Goal: Check status: Check status

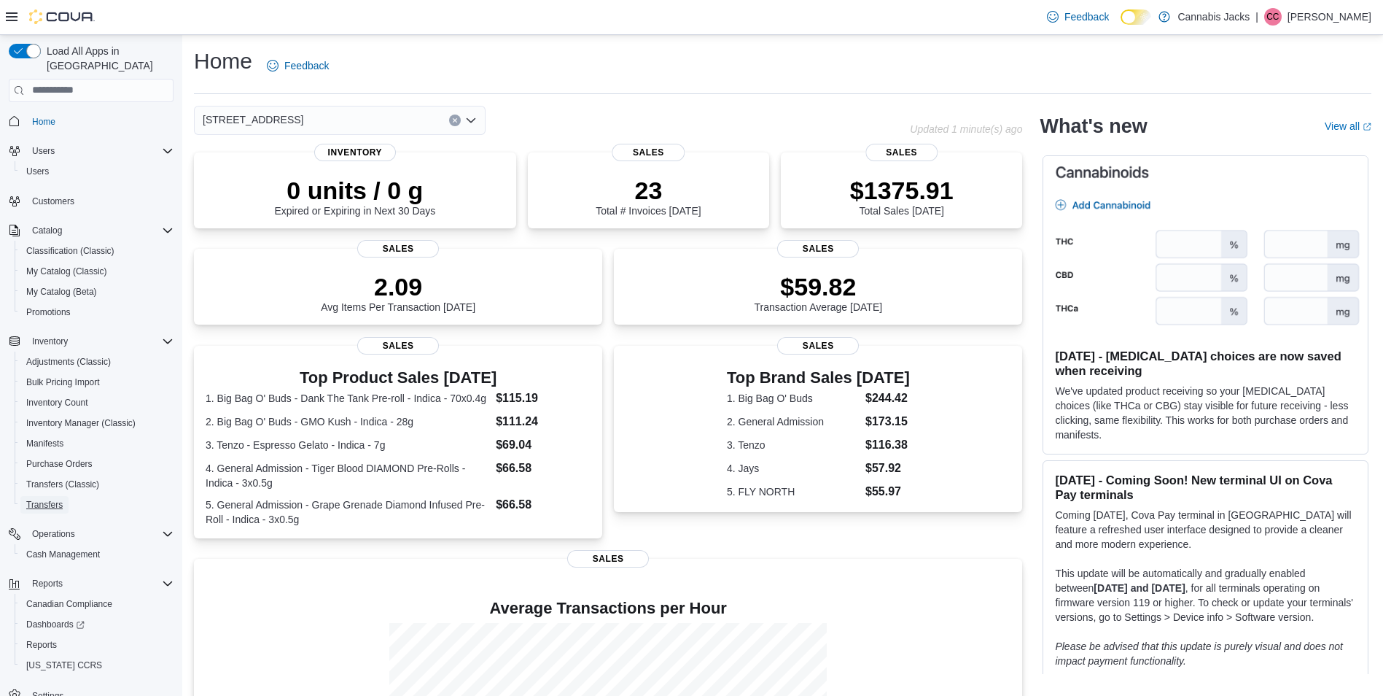
drag, startPoint x: 54, startPoint y: 489, endPoint x: 424, endPoint y: 314, distance: 409.7
click at [54, 499] on span "Transfers" at bounding box center [44, 505] width 36 height 12
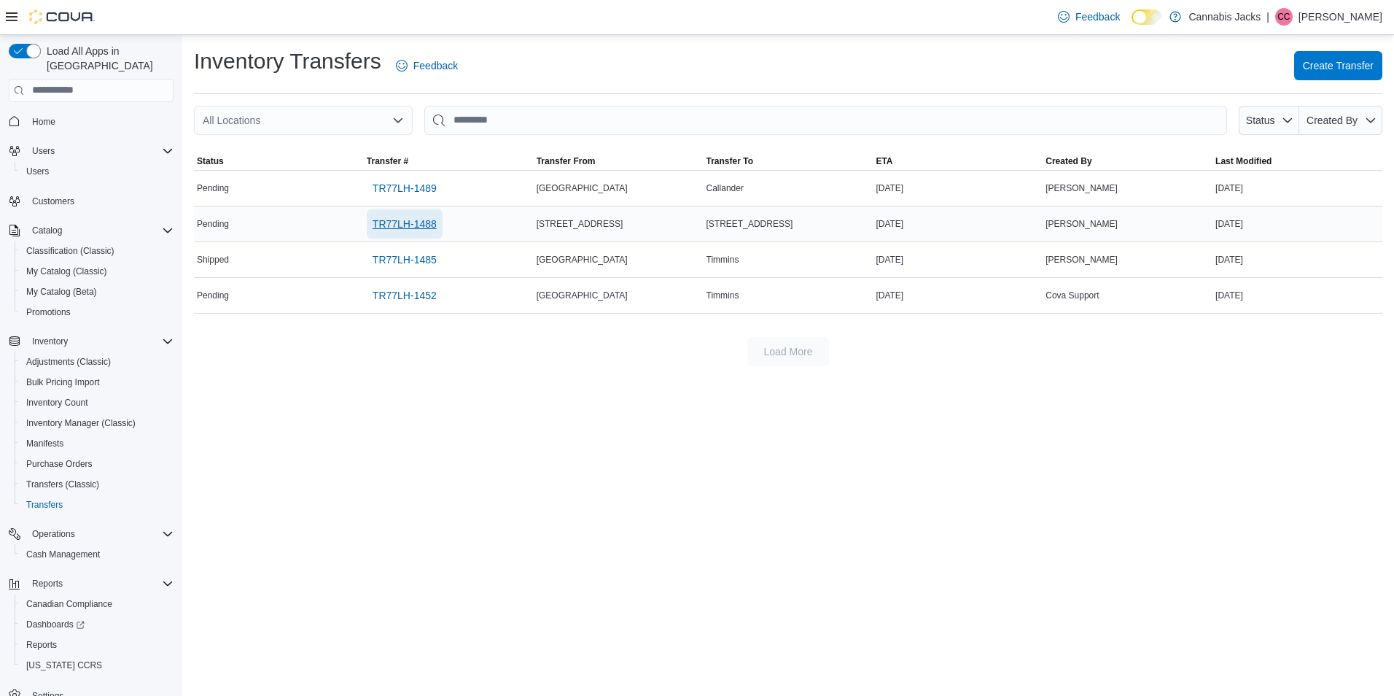
click at [388, 224] on span "TR77LH-1488" at bounding box center [405, 224] width 64 height 15
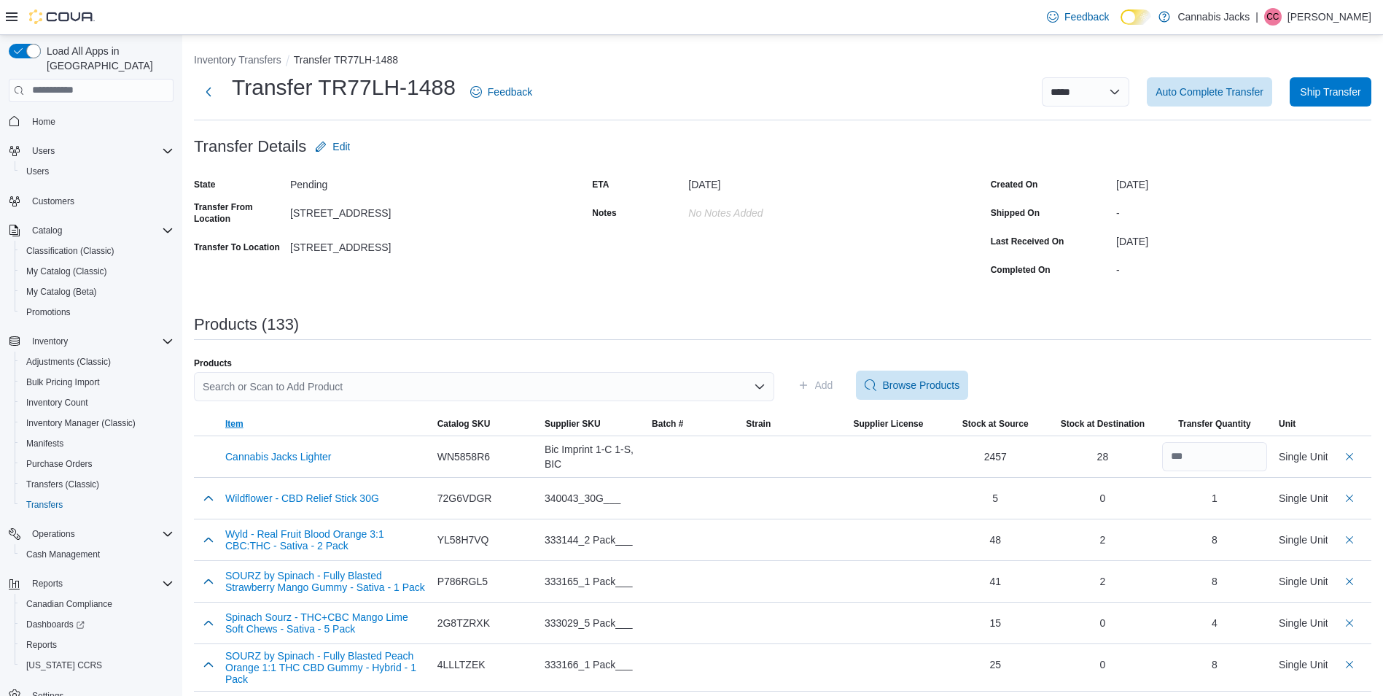
click at [405, 422] on span "Item" at bounding box center [326, 423] width 212 height 23
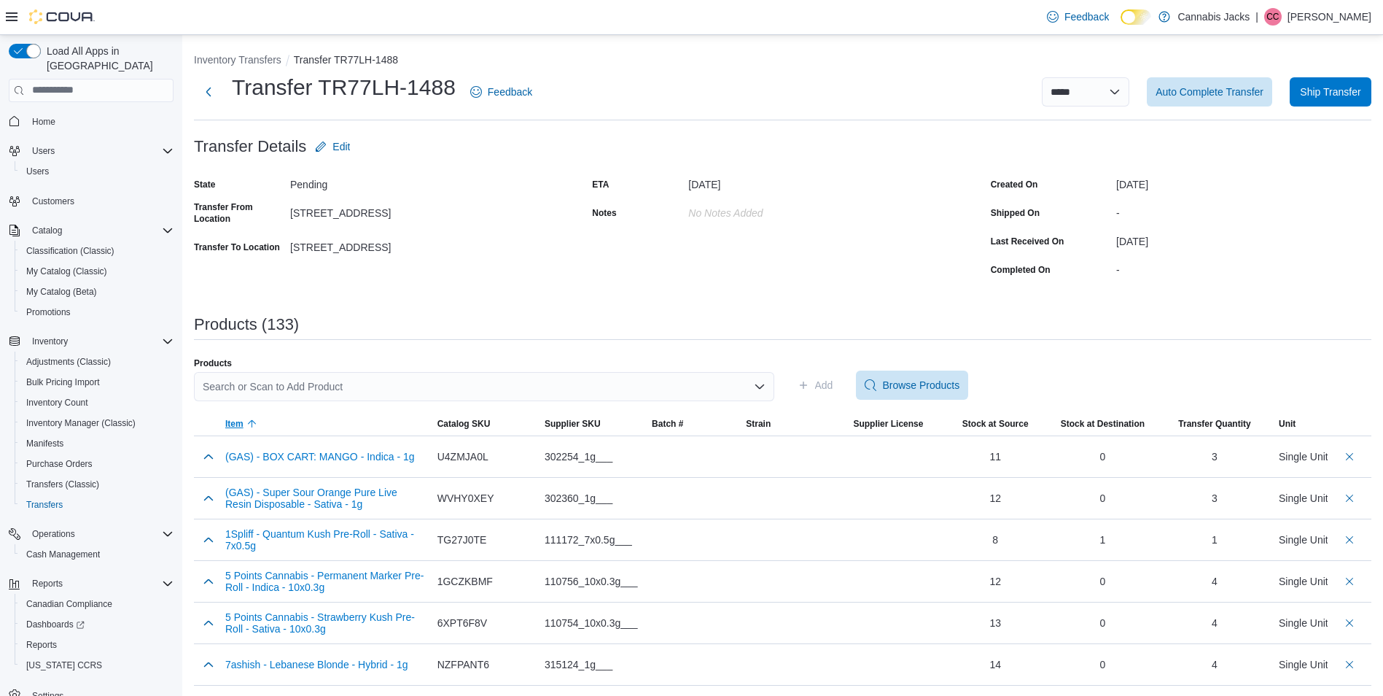
click at [405, 422] on span "Item" at bounding box center [326, 423] width 212 height 23
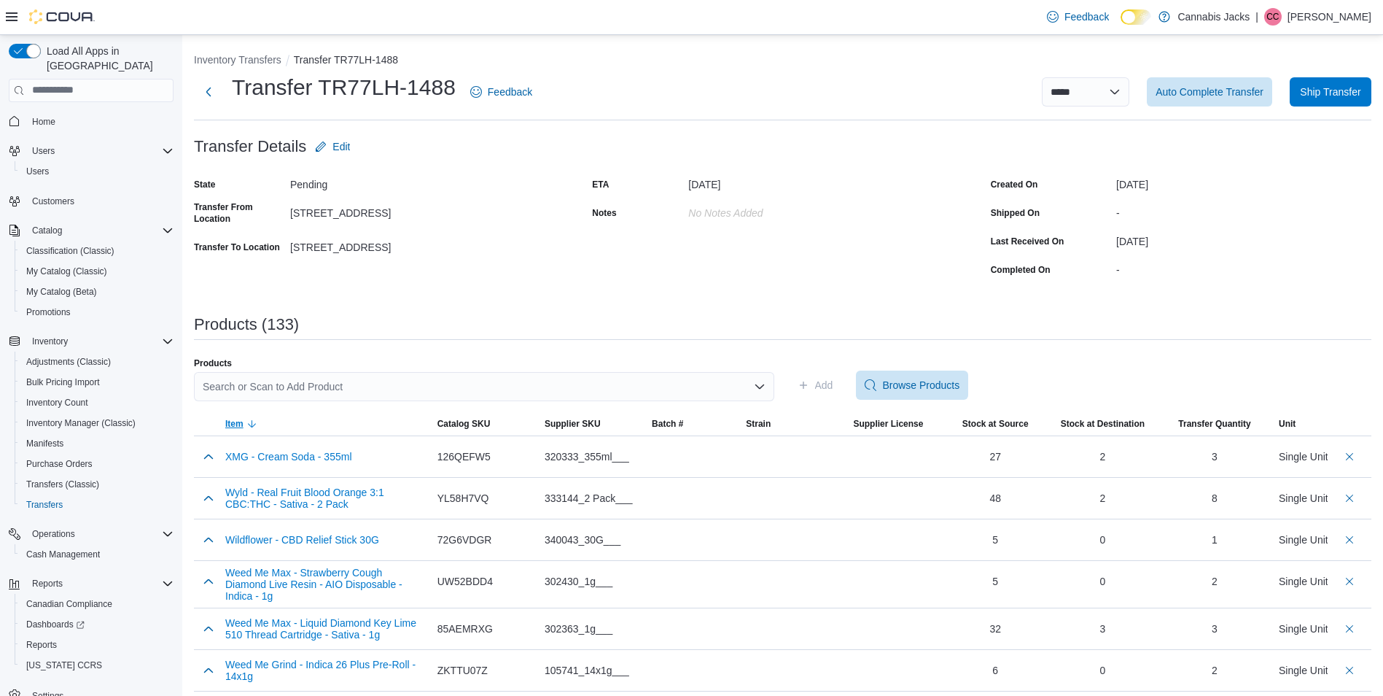
drag, startPoint x: 405, startPoint y: 422, endPoint x: 218, endPoint y: 428, distance: 186.8
click at [371, 422] on span "Item" at bounding box center [326, 423] width 212 height 23
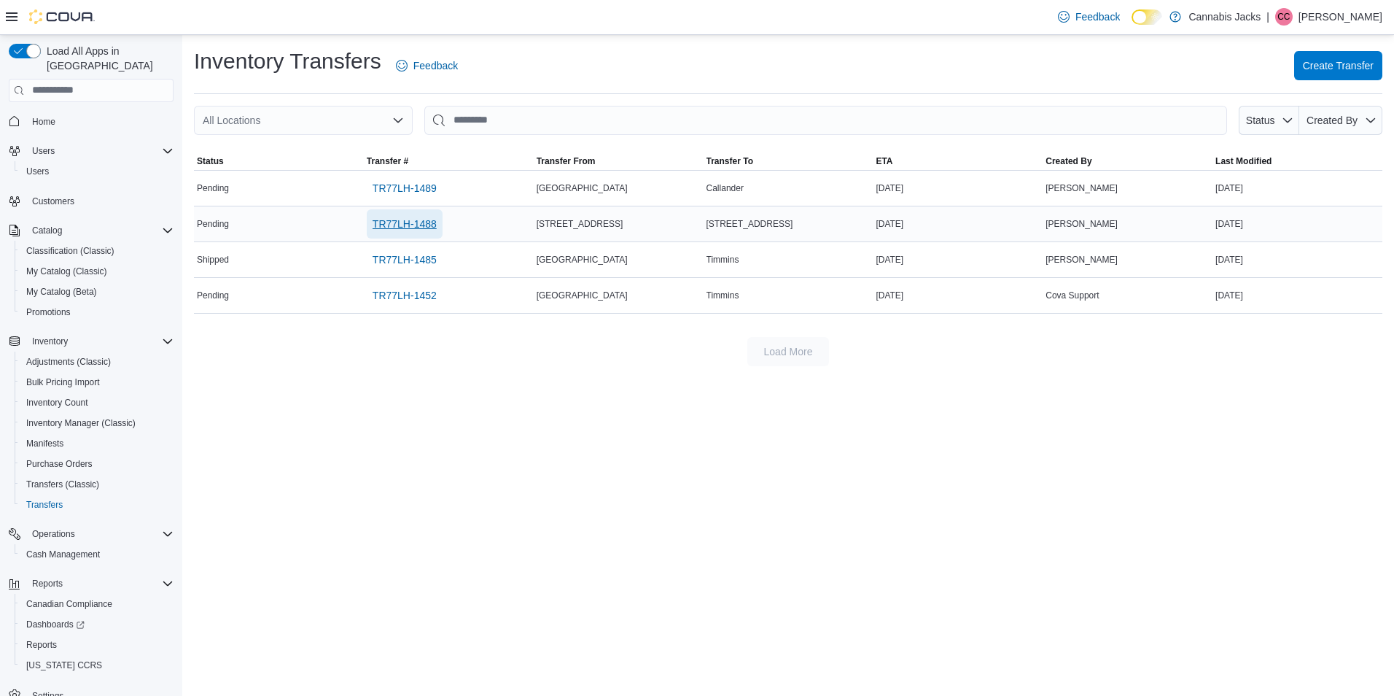
click at [405, 230] on span "TR77LH-1488" at bounding box center [405, 224] width 64 height 15
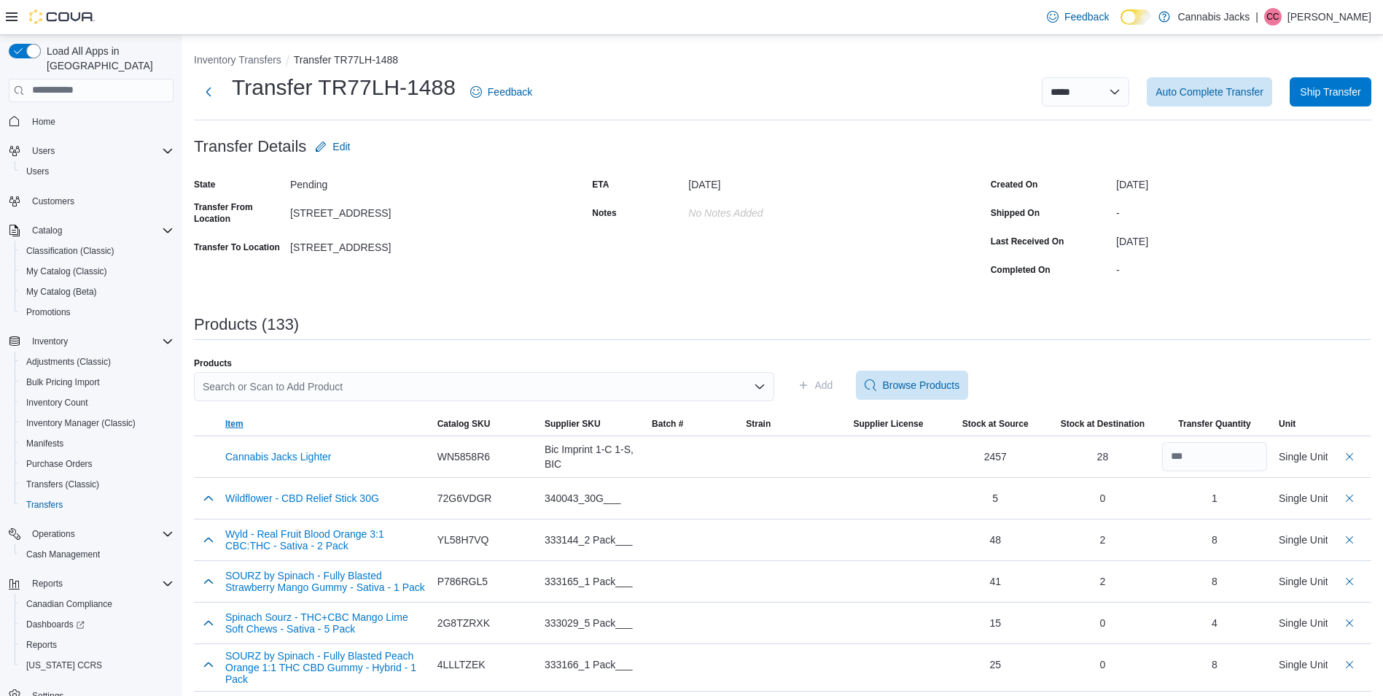
click at [238, 426] on span "Item" at bounding box center [234, 424] width 18 height 12
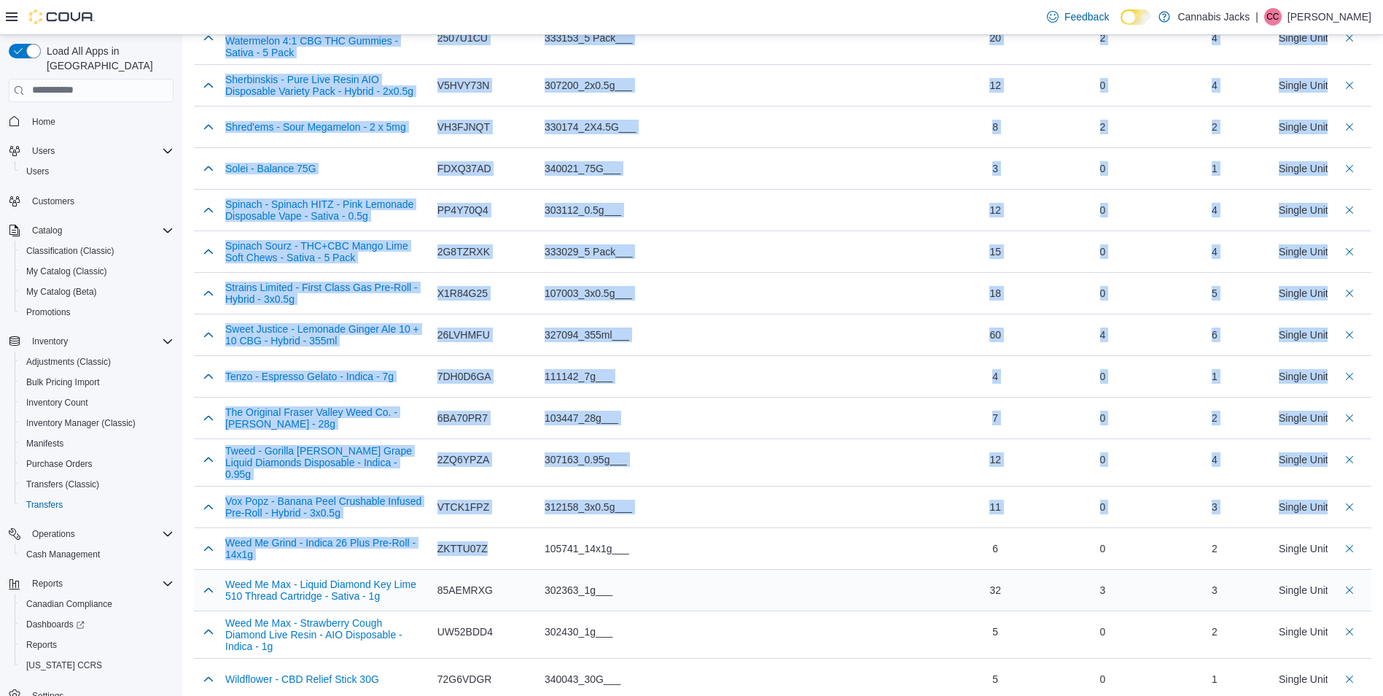
scroll to position [5339, 0]
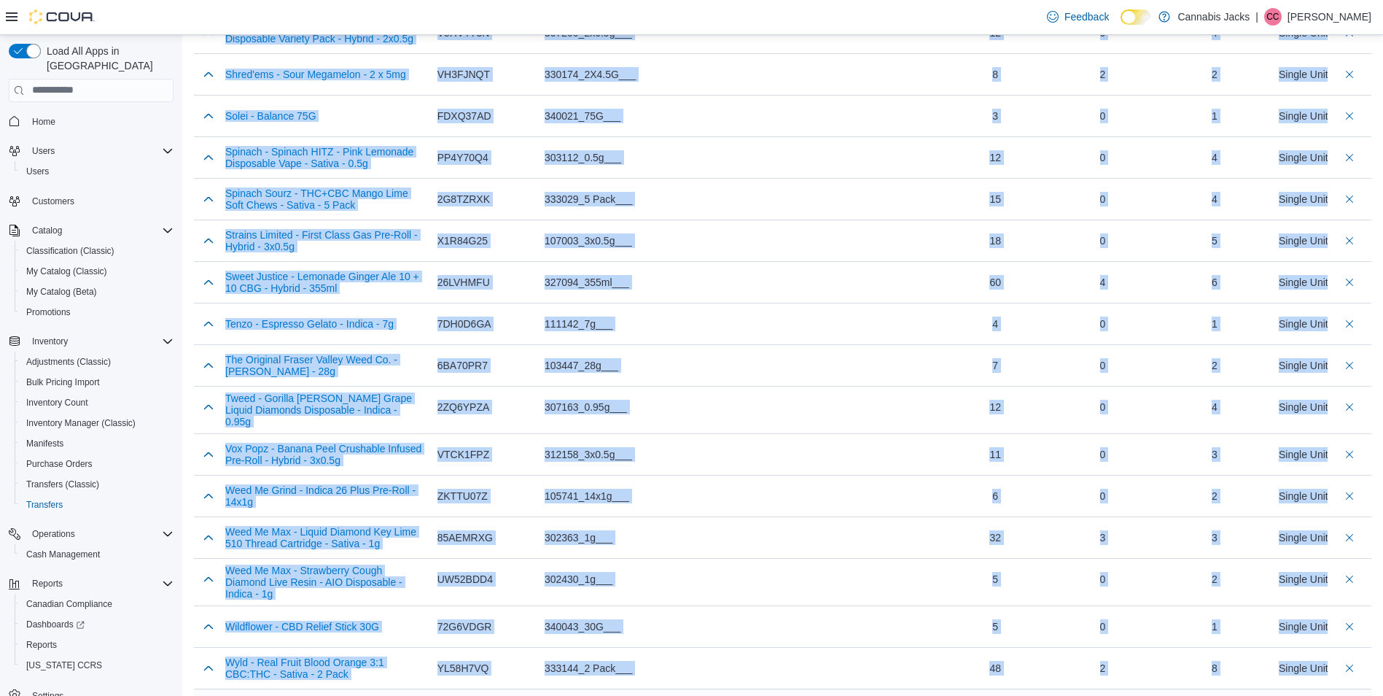
drag, startPoint x: 218, startPoint y: 440, endPoint x: 540, endPoint y: 666, distance: 393.7
copy tbody "(GAS) - BOX CART: MANGO - Indica - 1g Catalog SKU U4ZMJA0L Supplier SKU 302254_…"
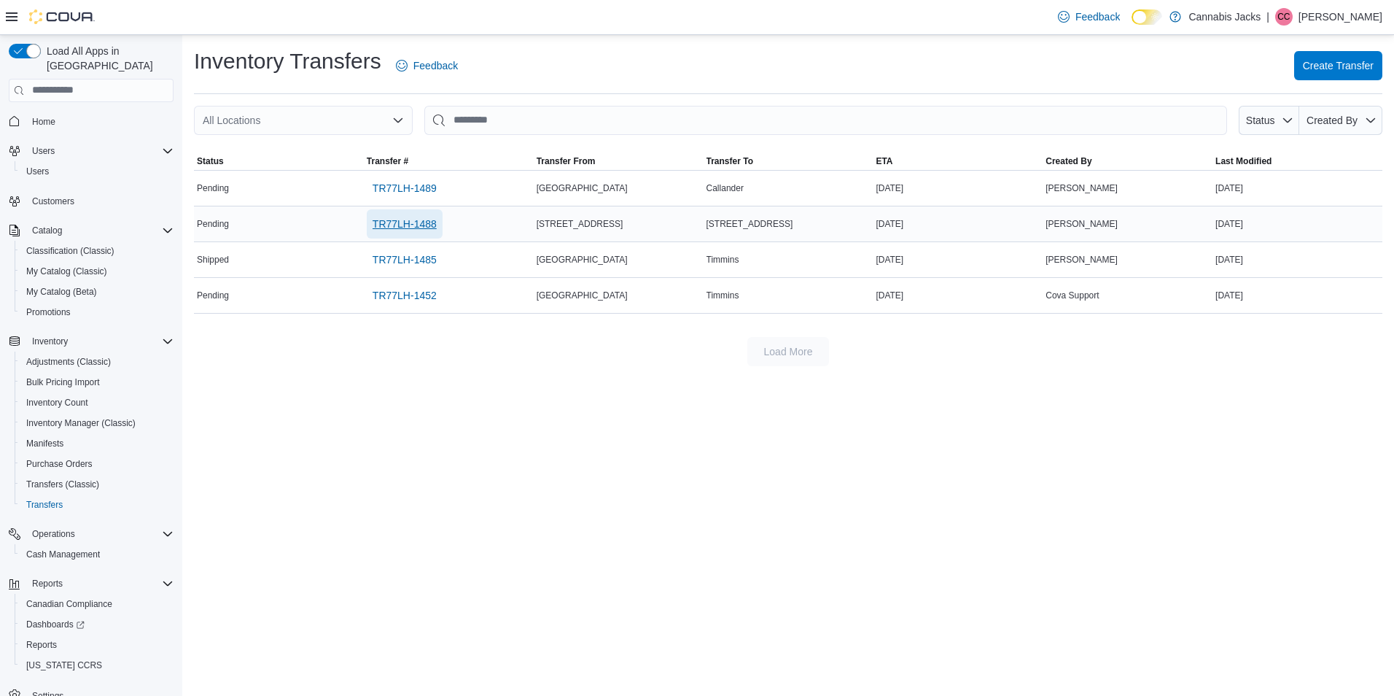
click at [416, 221] on span "TR77LH-1488" at bounding box center [405, 224] width 64 height 15
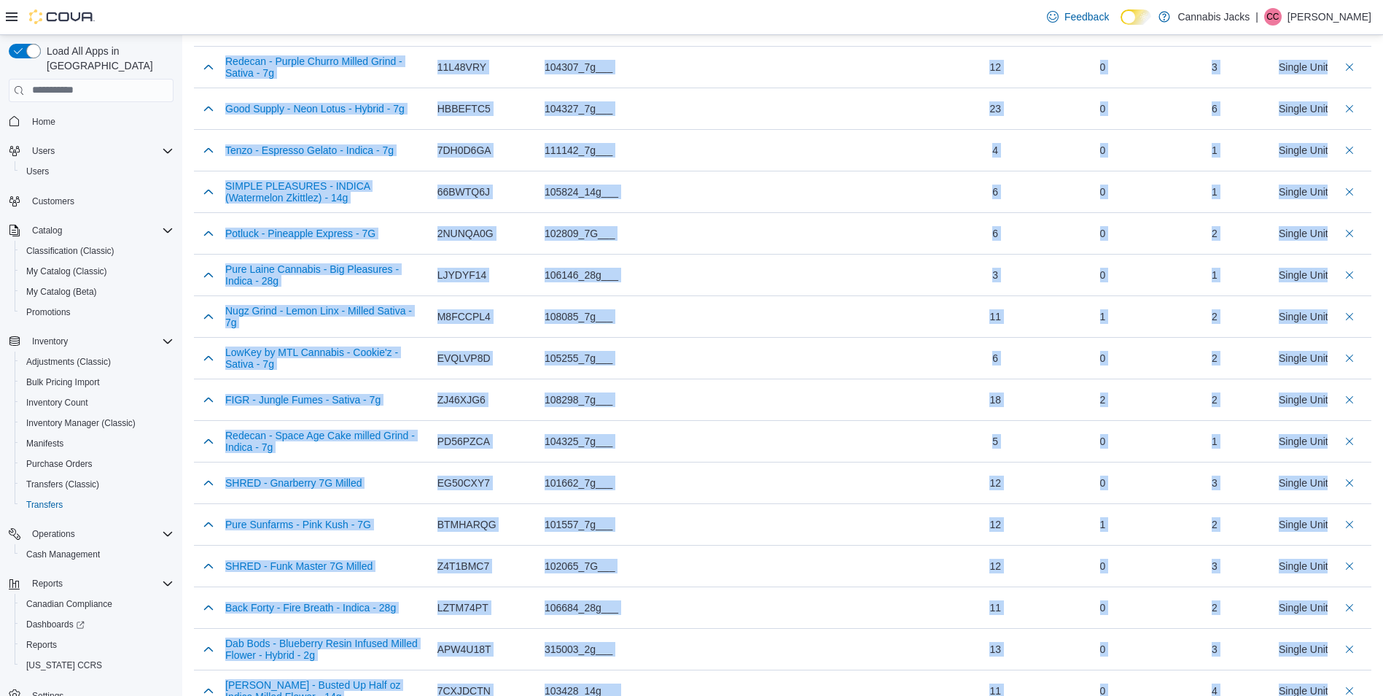
scroll to position [5339, 0]
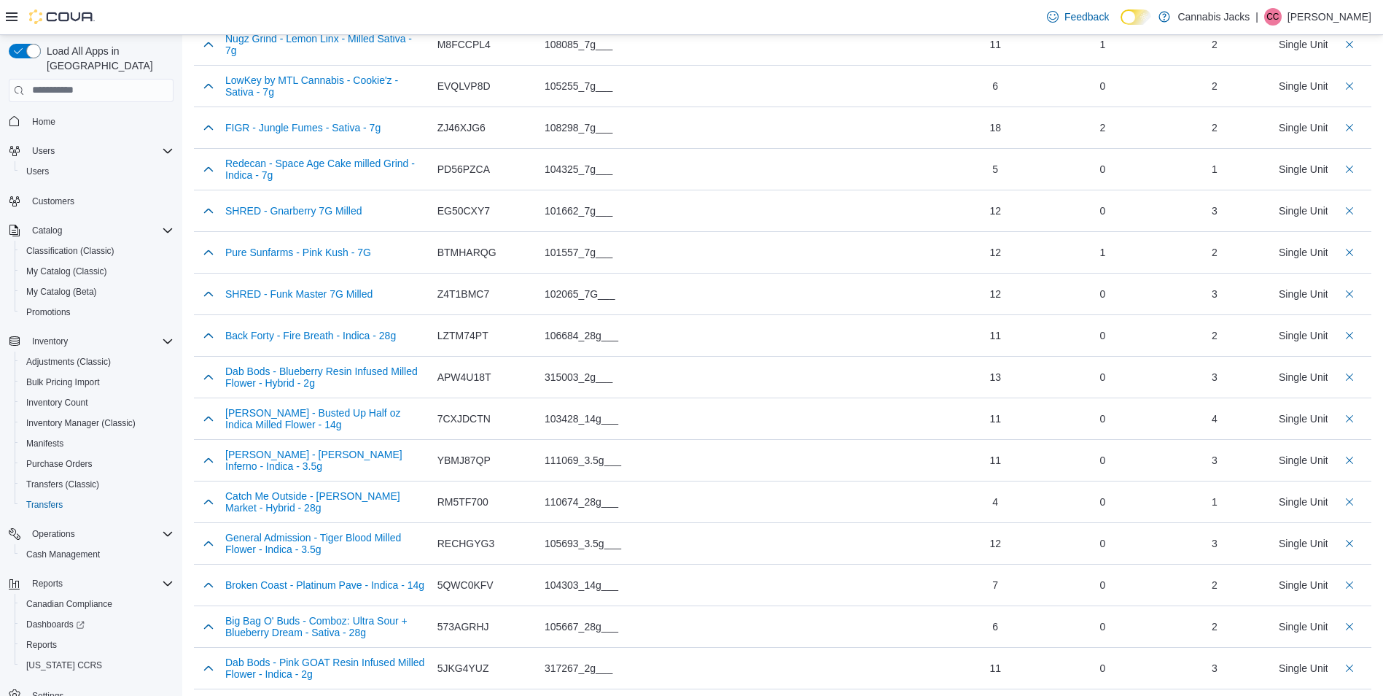
drag, startPoint x: 217, startPoint y: 426, endPoint x: 1292, endPoint y: 729, distance: 1116.8
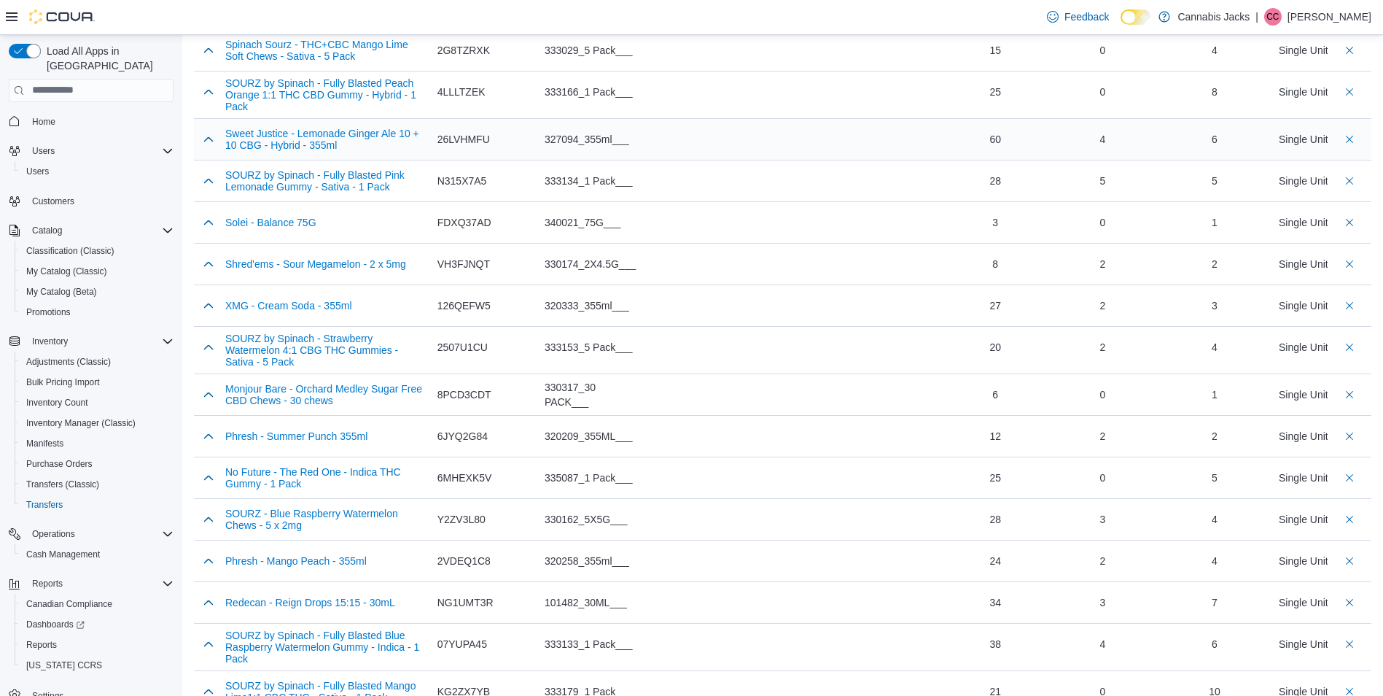
scroll to position [0, 0]
